Goal: Task Accomplishment & Management: Complete application form

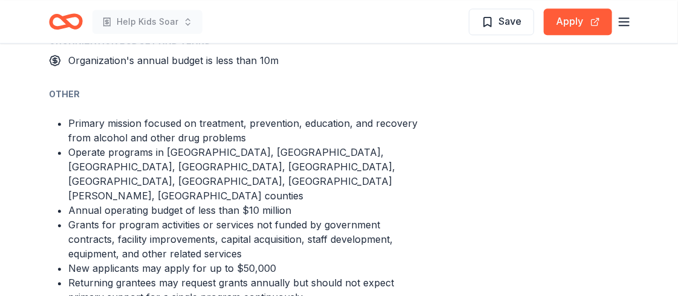
scroll to position [868, 0]
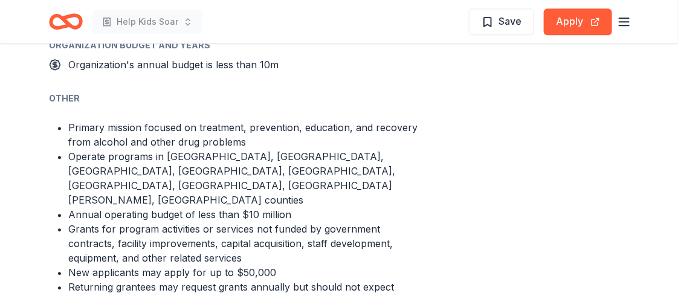
click at [619, 22] on line "button" at bounding box center [624, 22] width 10 height 0
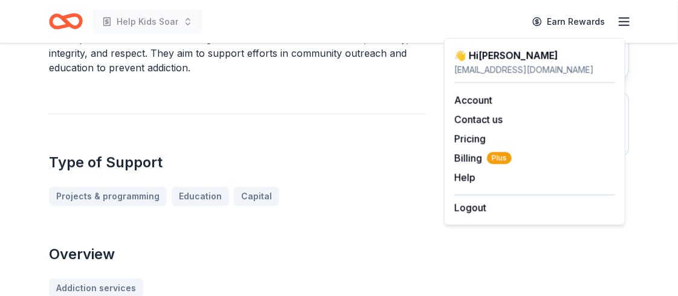
scroll to position [0, 0]
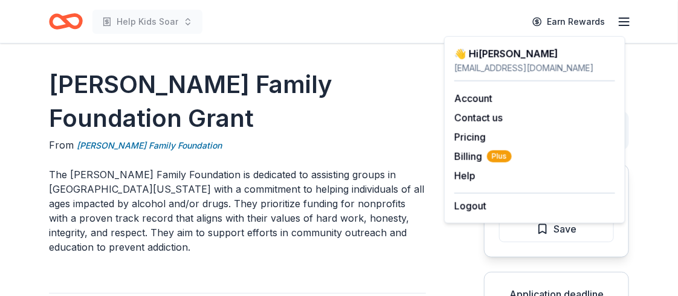
click at [505, 70] on div "[EMAIL_ADDRESS][DOMAIN_NAME]" at bounding box center [534, 68] width 161 height 15
click at [83, 28] on icon "Home" at bounding box center [66, 21] width 34 height 28
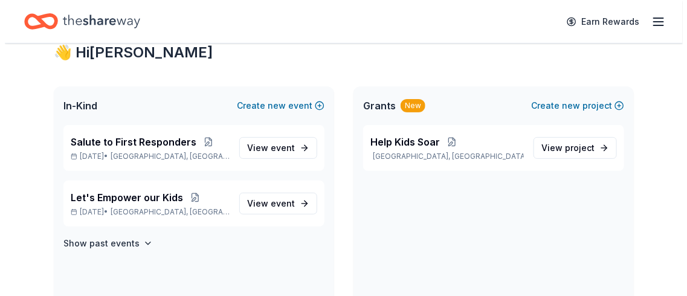
scroll to position [39, 0]
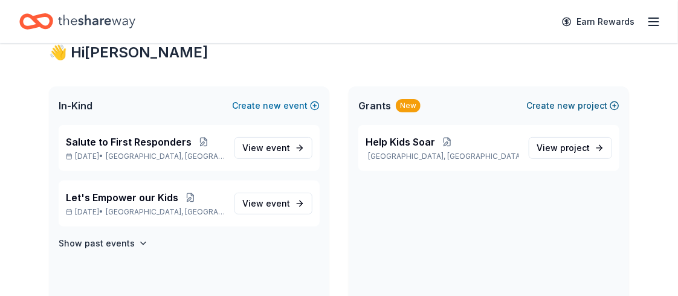
click at [567, 113] on button "Create new project" at bounding box center [572, 106] width 93 height 15
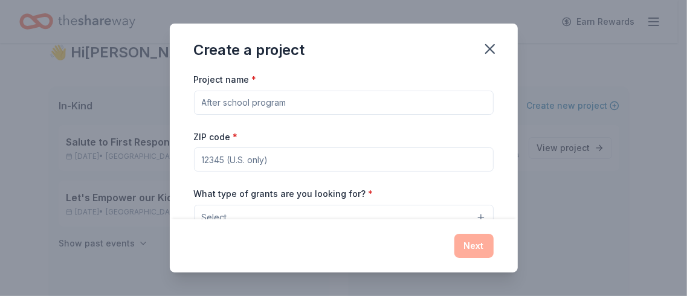
click at [288, 115] on input "Project name *" at bounding box center [344, 103] width 300 height 24
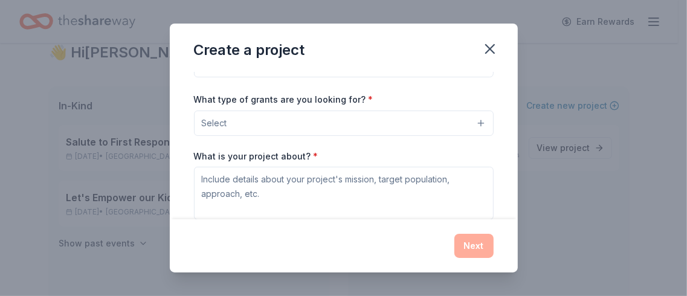
scroll to position [95, 0]
type input "Confidence in Kids"
click at [194, 77] on input "ZIP code *" at bounding box center [344, 65] width 300 height 24
type input "91710"
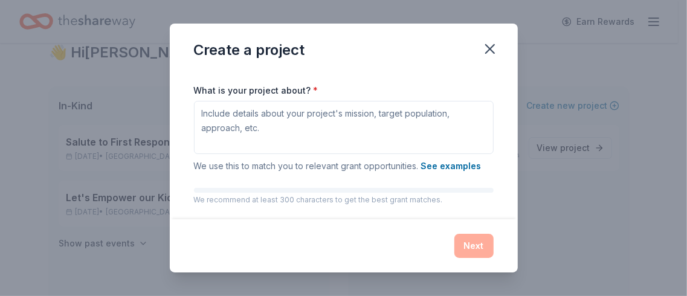
scroll to position [164, 0]
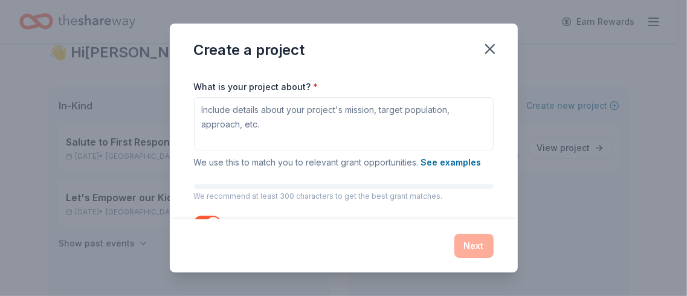
click at [208, 66] on button "Select" at bounding box center [344, 53] width 300 height 25
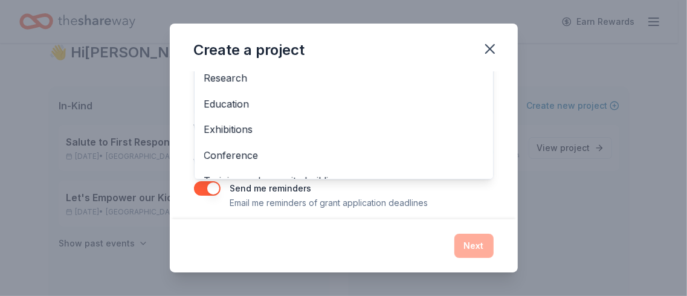
scroll to position [59, 0]
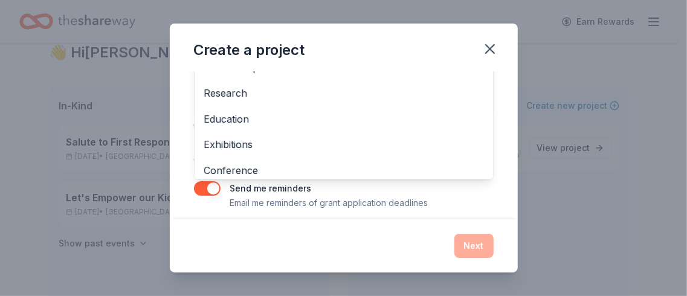
click at [204, 50] on span "Capital" at bounding box center [343, 42] width 279 height 16
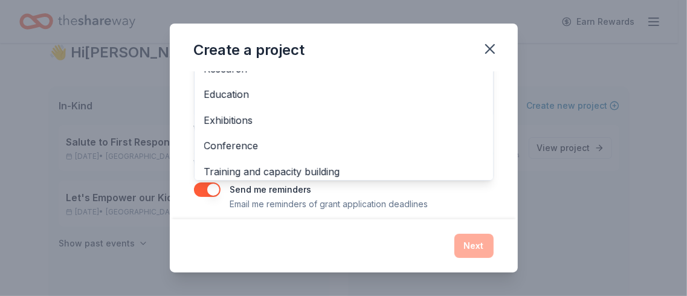
click at [227, 51] on span "Scholarship" at bounding box center [343, 44] width 279 height 16
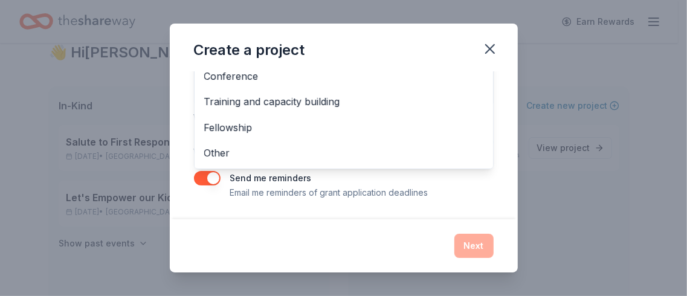
scroll to position [366, 0]
click at [204, 145] on span "Other" at bounding box center [343, 153] width 279 height 16
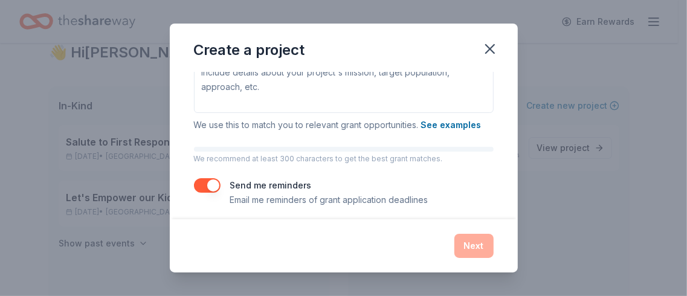
scroll to position [213, 0]
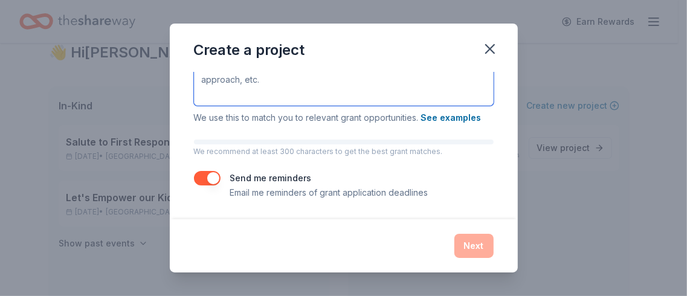
click at [194, 106] on textarea "What is your project about? *" at bounding box center [344, 79] width 300 height 53
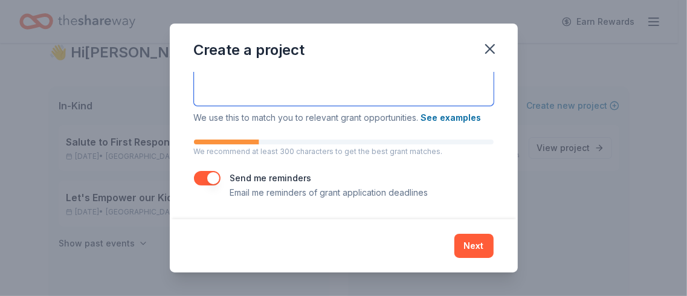
click at [276, 106] on textarea "Our target population is our less fortunate community children; k" at bounding box center [344, 79] width 300 height 53
click at [490, 106] on textarea "Our target population are the less fortunate community children; k" at bounding box center [344, 79] width 300 height 53
click at [494, 106] on textarea "Our target population are the less fortunate community children; k" at bounding box center [344, 79] width 300 height 53
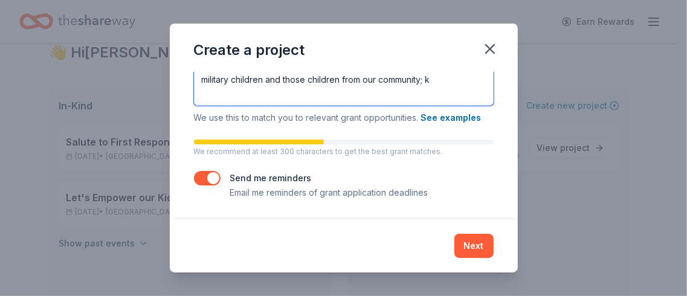
click at [494, 106] on textarea "Our target population are the less fortunate children we serve-those of militar…" at bounding box center [344, 79] width 300 height 53
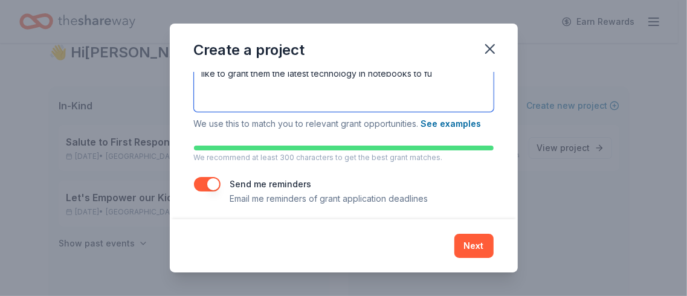
scroll to position [265, 0]
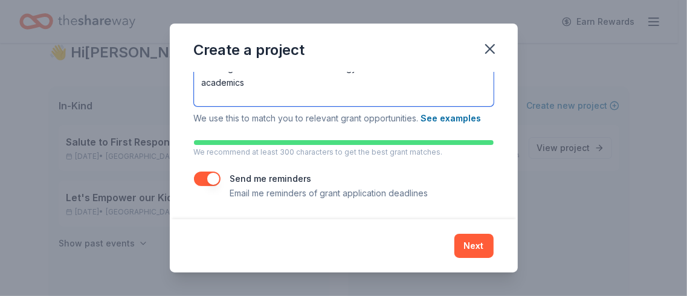
click at [494, 106] on textarea "Our target population are the less fortunate children we serve-those of militar…" at bounding box center [344, 52] width 300 height 109
click at [440, 106] on textarea "Our target population are the less fortunate children we serve-those of militar…" at bounding box center [344, 52] width 300 height 109
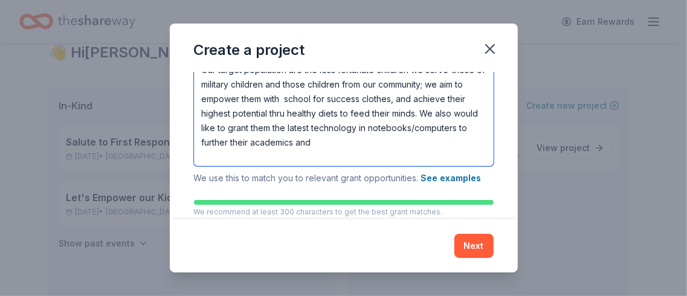
scroll to position [25, 0]
click at [473, 157] on textarea "Our target population are the less fortunate children we serve-those of militar…" at bounding box center [344, 111] width 300 height 109
click at [485, 154] on textarea "Our target population are the less fortunate children we serve-those of militar…" at bounding box center [344, 111] width 300 height 109
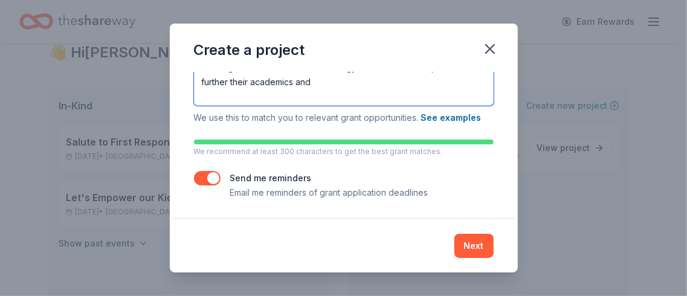
scroll to position [294, 0]
click at [474, 106] on textarea "Our target population are the less fortunate children we serve-those of militar…" at bounding box center [344, 51] width 300 height 109
type textarea "Our target population are the less fortunate children we serve-those of militar…"
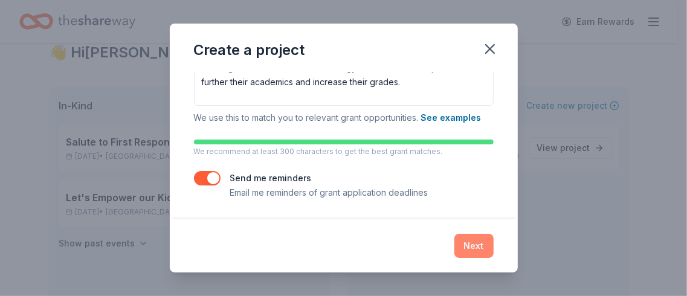
click at [494, 235] on button "Next" at bounding box center [473, 246] width 39 height 24
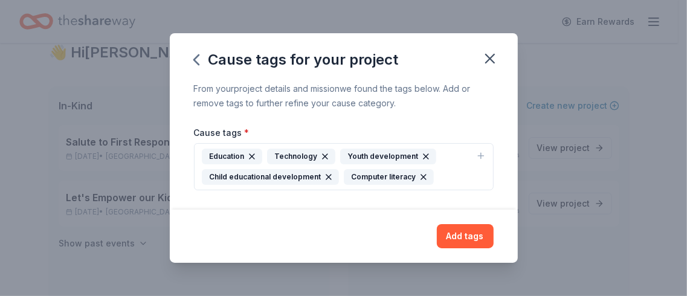
scroll to position [70, 0]
click at [375, 149] on div "Youth development" at bounding box center [388, 157] width 96 height 16
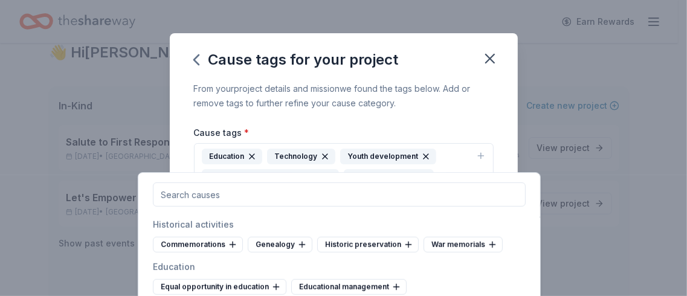
scroll to position [414, 0]
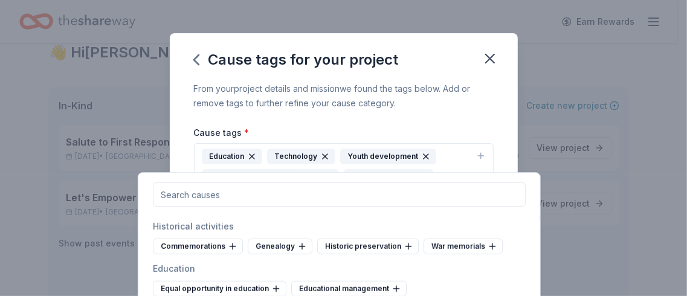
click at [194, 108] on div "Art museums" at bounding box center [189, 100] width 73 height 16
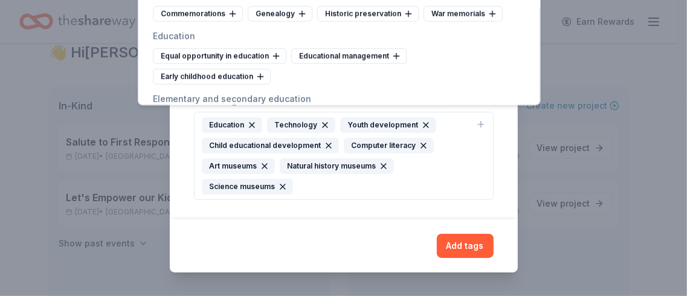
scroll to position [378, 0]
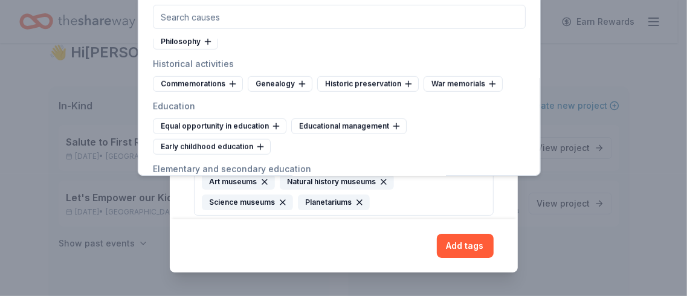
scroll to position [0, 0]
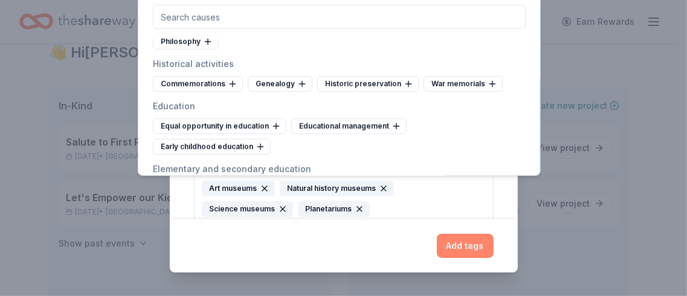
click at [494, 236] on button "Add tags" at bounding box center [465, 246] width 57 height 24
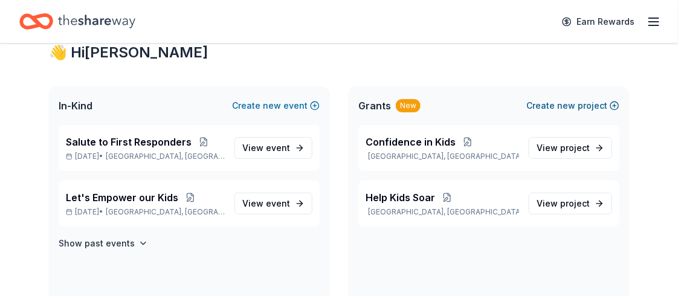
click at [526, 113] on button "Create new project" at bounding box center [572, 106] width 93 height 15
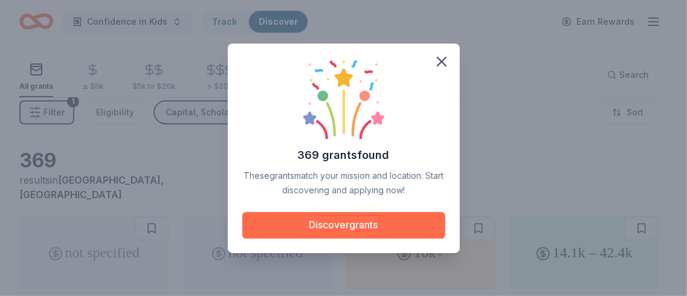
click at [388, 239] on button "Discover grants" at bounding box center [343, 225] width 203 height 27
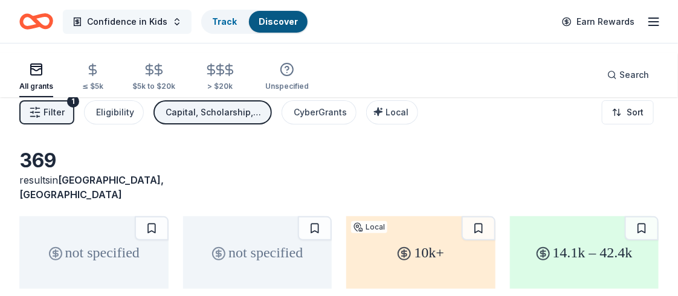
click at [155, 29] on span "Confidence in Kids" at bounding box center [127, 22] width 80 height 15
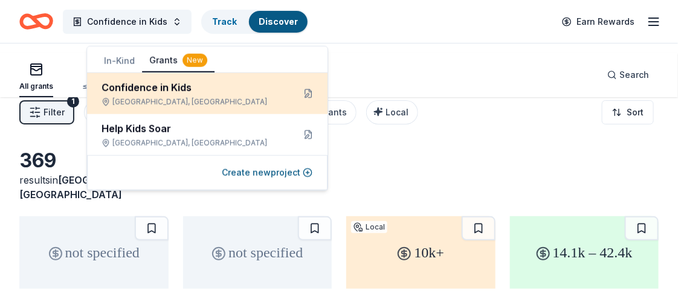
click at [172, 95] on div "Confidence in Kids" at bounding box center [193, 87] width 183 height 15
click at [305, 103] on button at bounding box center [308, 93] width 19 height 19
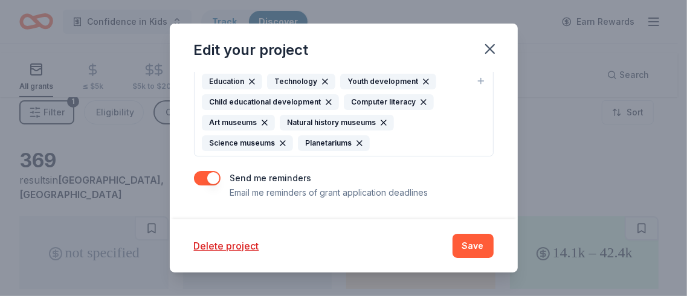
scroll to position [441, 0]
click at [481, 83] on icon "button" at bounding box center [481, 80] width 0 height 5
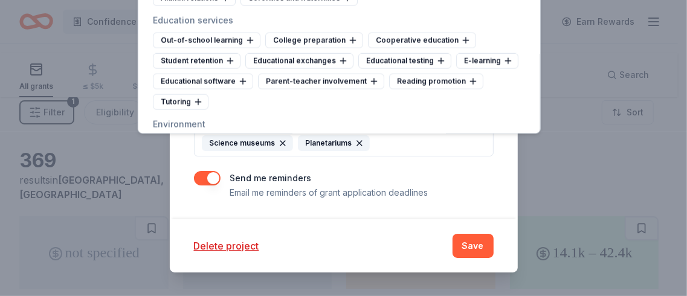
scroll to position [822, 0]
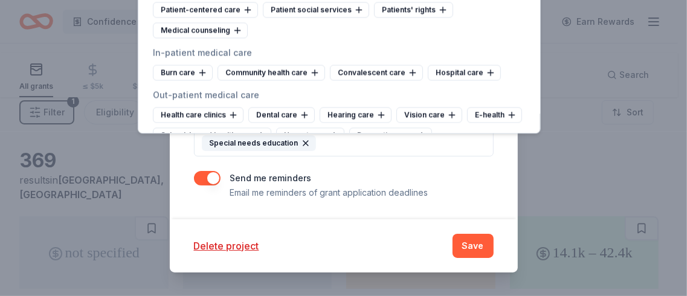
scroll to position [1389, 0]
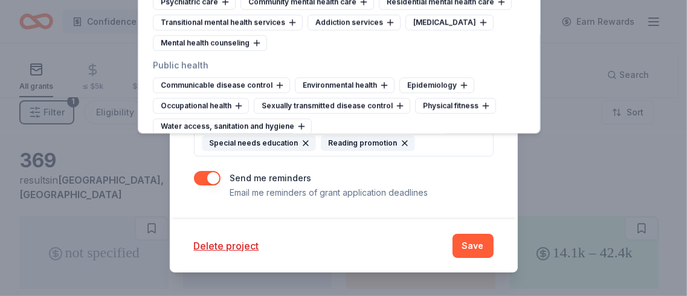
scroll to position [1779, 0]
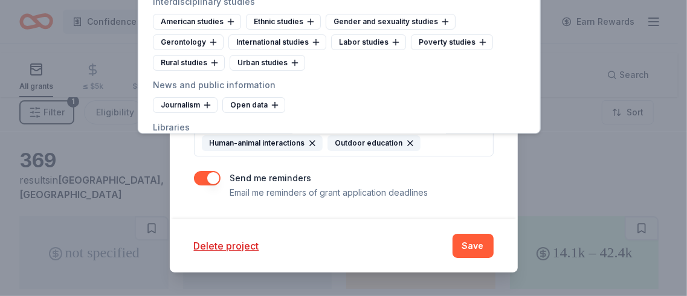
scroll to position [2579, 0]
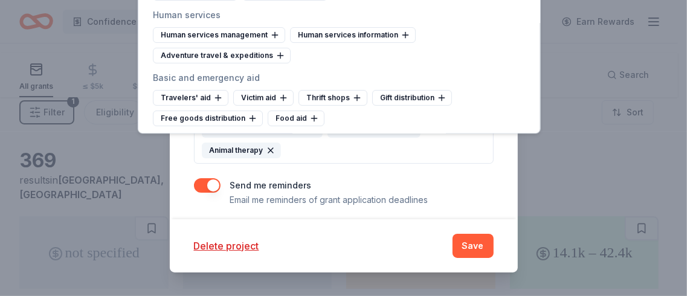
scroll to position [5006, 0]
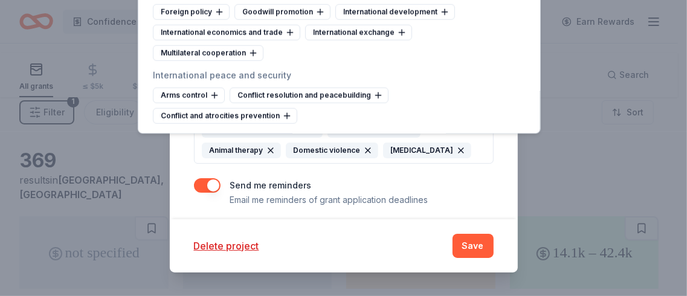
scroll to position [6406, 0]
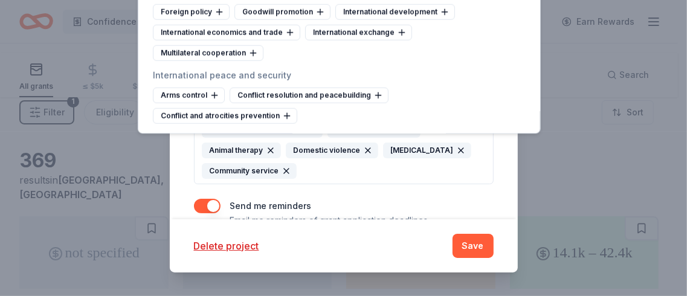
scroll to position [6454, 0]
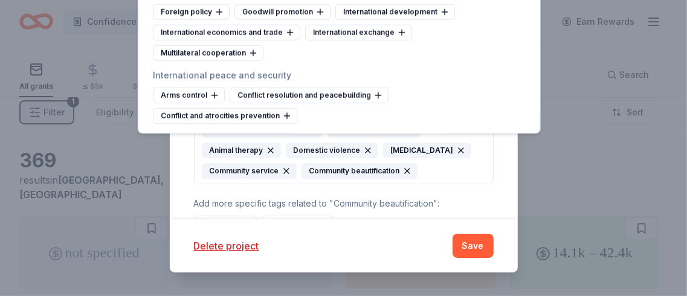
scroll to position [7217, 0]
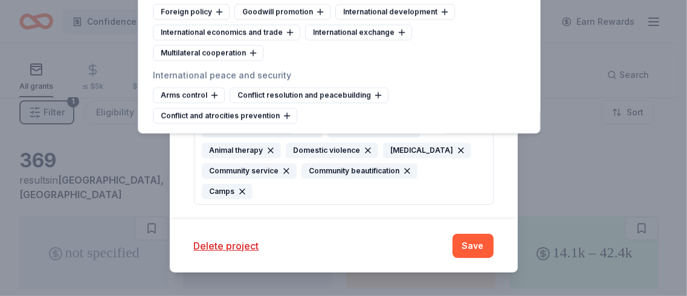
scroll to position [7251, 0]
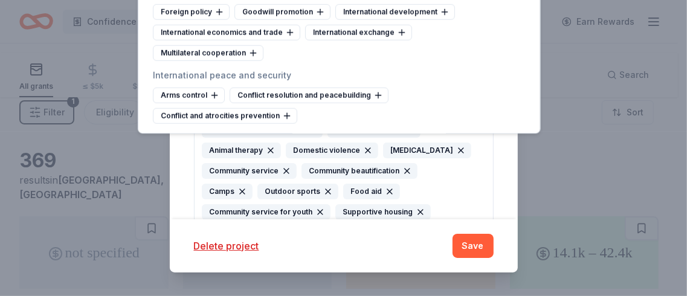
click at [418, 35] on div "Youth development" at bounding box center [388, 27] width 96 height 16
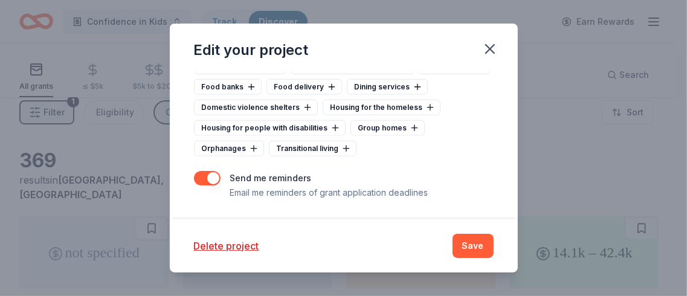
scroll to position [837, 0]
click at [406, 54] on div "Fishing and hunting" at bounding box center [385, 46] width 94 height 16
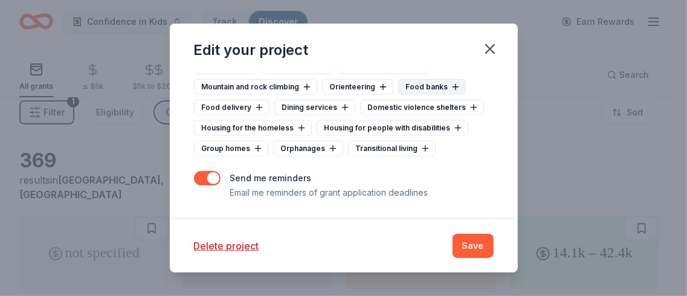
click at [459, 95] on div "Food banks" at bounding box center [432, 87] width 68 height 16
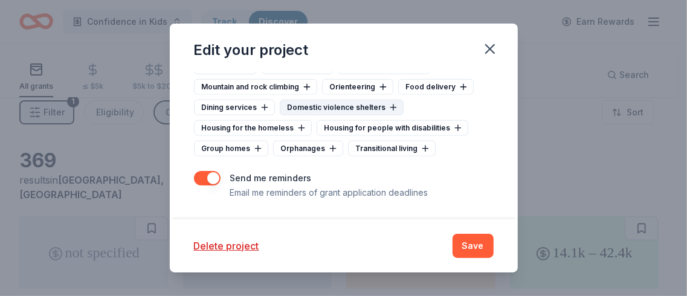
click at [352, 115] on div "Domestic violence shelters" at bounding box center [342, 108] width 124 height 16
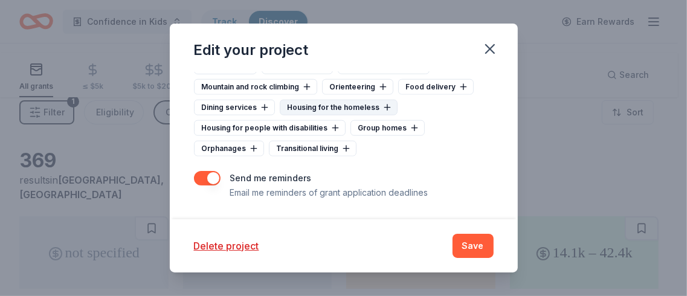
click at [305, 115] on div "Housing for the homeless" at bounding box center [339, 108] width 118 height 16
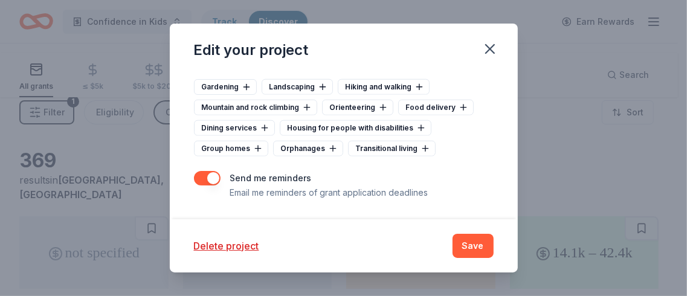
scroll to position [891, 0]
click at [194, 136] on div "Dining services" at bounding box center [234, 128] width 81 height 16
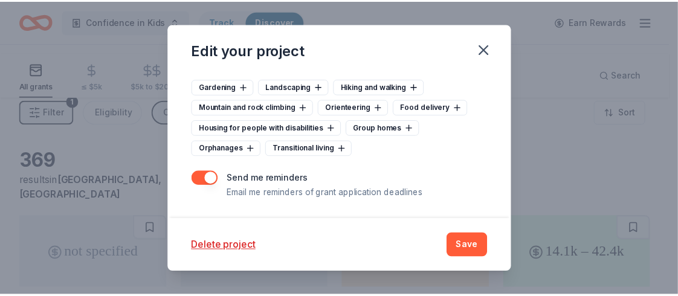
scroll to position [995, 0]
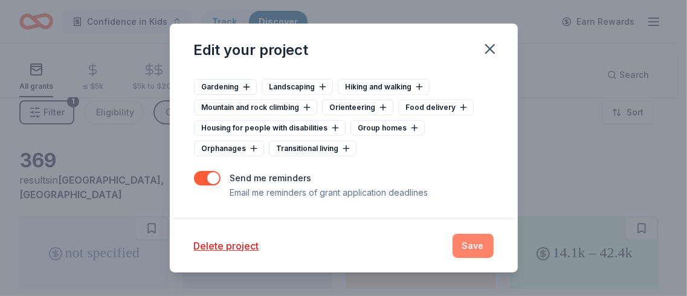
click at [494, 234] on button "Save" at bounding box center [473, 246] width 41 height 24
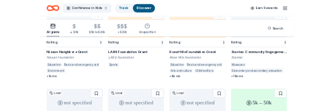
scroll to position [190, 0]
